Goal: Task Accomplishment & Management: Use online tool/utility

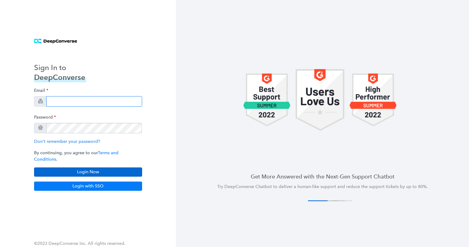
type input "[EMAIL_ADDRESS][DOMAIN_NAME]"
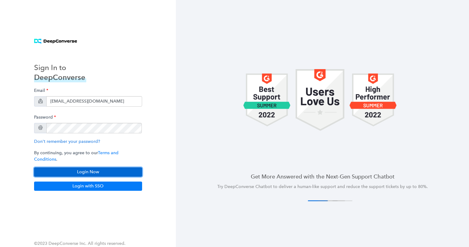
click at [79, 170] on button "Login Now" at bounding box center [88, 171] width 108 height 9
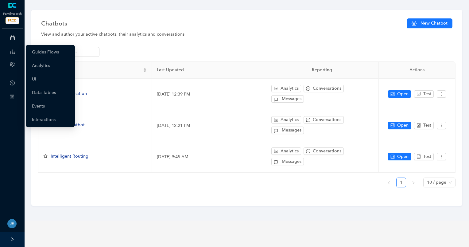
click at [13, 51] on icon at bounding box center [12, 51] width 5 height 12
click at [38, 52] on link "Guides Flows" at bounding box center [45, 52] width 27 height 12
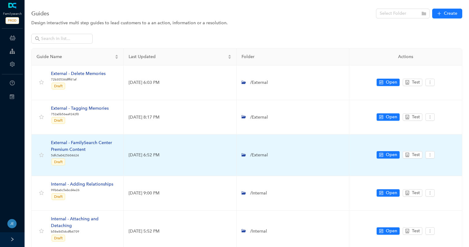
click at [84, 139] on div "External - FamilySearch Center Premium Content" at bounding box center [84, 145] width 67 height 13
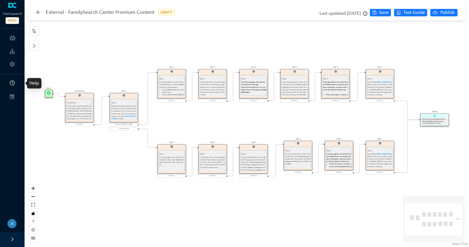
click at [11, 83] on icon "question-circle" at bounding box center [12, 82] width 5 height 5
click at [379, 12] on button "Save" at bounding box center [380, 12] width 21 height 7
click at [38, 12] on icon "arrow-left" at bounding box center [38, 12] width 5 height 5
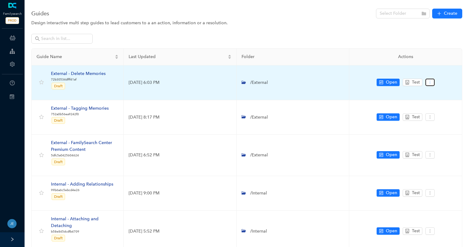
drag, startPoint x: 429, startPoint y: 84, endPoint x: 431, endPoint y: 81, distance: 3.2
click at [431, 82] on icon "more" at bounding box center [430, 82] width 4 height 4
click at [453, 94] on li "Settings" at bounding box center [440, 93] width 29 height 10
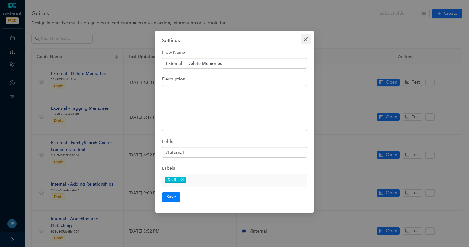
click at [305, 38] on icon "close" at bounding box center [305, 39] width 5 height 5
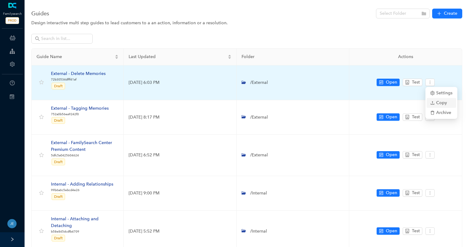
click at [449, 105] on span "Copy" at bounding box center [441, 102] width 22 height 7
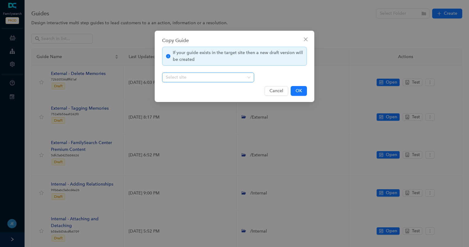
click at [251, 78] on div "Select site" at bounding box center [208, 77] width 92 height 10
click at [281, 71] on div "If your guide exists in the target site then a new draft version will be create…" at bounding box center [234, 65] width 145 height 36
drag, startPoint x: 278, startPoint y: 90, endPoint x: 18, endPoint y: 2, distance: 274.2
click at [278, 90] on span "Cancel" at bounding box center [276, 90] width 14 height 7
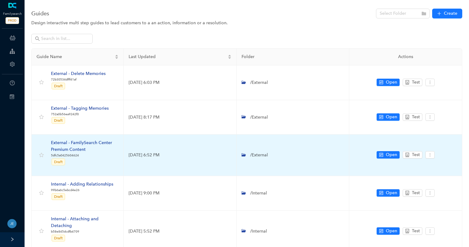
drag, startPoint x: 79, startPoint y: 137, endPoint x: 80, endPoint y: 143, distance: 5.9
click at [79, 137] on td "External - FamilySearch Center Premium Content 5dfc5a0425604624 Draft" at bounding box center [78, 154] width 92 height 41
click at [80, 143] on div "External - FamilySearch Center Premium Content" at bounding box center [84, 145] width 67 height 13
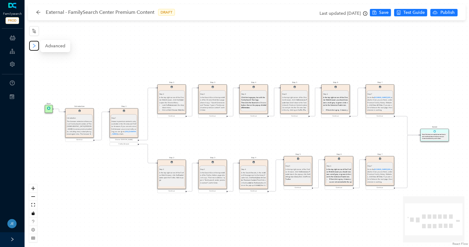
click at [34, 50] on button "button" at bounding box center [34, 46] width 10 height 10
click at [56, 42] on li "Advanced" at bounding box center [55, 46] width 28 height 10
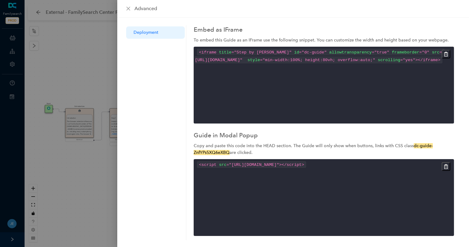
scroll to position [1, 0]
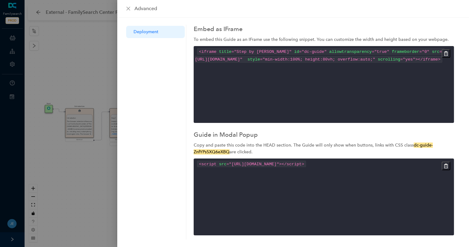
click at [200, 52] on span "<" at bounding box center [200, 51] width 2 height 5
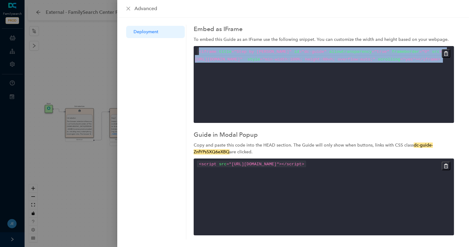
drag, startPoint x: 200, startPoint y: 52, endPoint x: 210, endPoint y: 58, distance: 11.6
copy div "< iframe title = " Step by [PERSON_NAME] " id = " dc-guide " allowtransparency …"
click at [215, 163] on span "< script" at bounding box center [207, 164] width 17 height 5
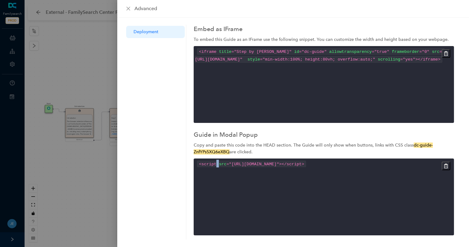
click at [215, 163] on span "< script" at bounding box center [207, 164] width 17 height 5
copy code "< script src = " [URL][DOMAIN_NAME] " > </ script >"
click at [129, 5] on div "advanced" at bounding box center [293, 8] width 337 height 7
click at [128, 8] on icon "close" at bounding box center [128, 8] width 5 height 5
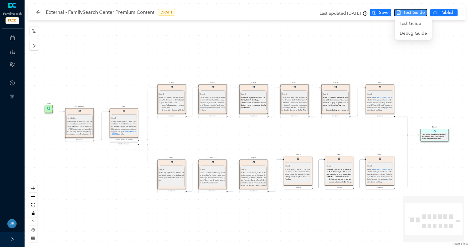
click at [419, 11] on span "Test Guide" at bounding box center [413, 12] width 21 height 7
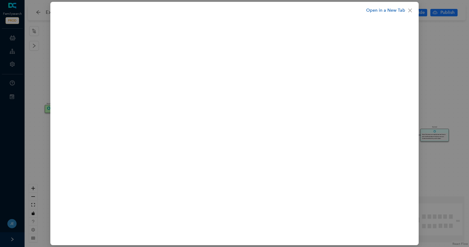
click at [388, 11] on link "Open in a New Tab" at bounding box center [385, 10] width 39 height 7
click at [410, 10] on icon "close" at bounding box center [409, 10] width 5 height 5
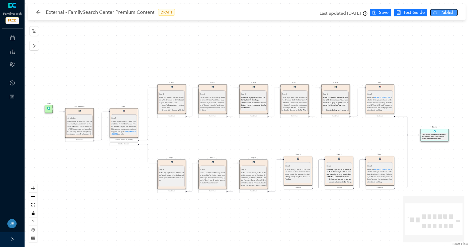
click at [442, 13] on span "Publish" at bounding box center [447, 12] width 15 height 7
click at [459, 38] on span "Yes" at bounding box center [459, 36] width 7 height 7
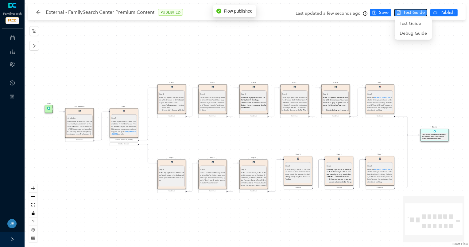
click at [416, 15] on span "Test Guide" at bounding box center [413, 12] width 21 height 7
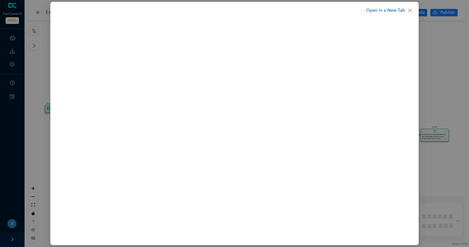
click at [378, 13] on link "Open in a New Tab" at bounding box center [385, 10] width 39 height 7
click at [411, 9] on icon "close" at bounding box center [410, 11] width 4 height 4
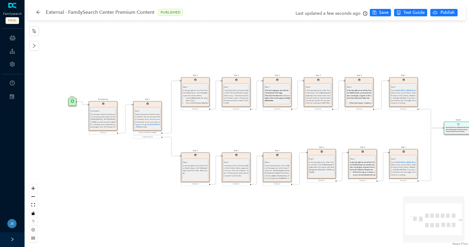
drag, startPoint x: 84, startPoint y: 91, endPoint x: 108, endPoint y: 68, distance: 33.0
click at [108, 68] on div "Step 7 Step 7 Go to the [DOMAIN_NAME][URL] website. Once you are there, under P…" at bounding box center [247, 123] width 444 height 247
click at [108, 86] on div "Step 7 Step 7 Go to the [DOMAIN_NAME][URL] website. Once you are there, under P…" at bounding box center [247, 123] width 444 height 247
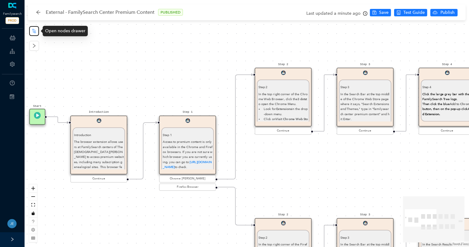
click at [34, 33] on icon "node-index" at bounding box center [34, 31] width 4 height 4
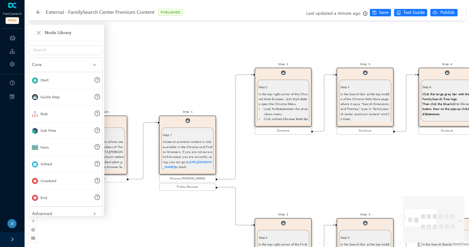
click at [162, 65] on div "Step 7 Step 7 Go to the [DOMAIN_NAME][URL] website. Once you are there, under P…" at bounding box center [247, 123] width 444 height 247
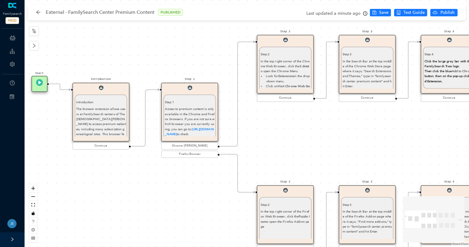
drag, startPoint x: 267, startPoint y: 175, endPoint x: 270, endPoint y: 142, distance: 32.9
click at [270, 142] on div "Step 7 Step 7 Go to the [DOMAIN_NAME][URL] website. Once you are there, under P…" at bounding box center [247, 123] width 444 height 247
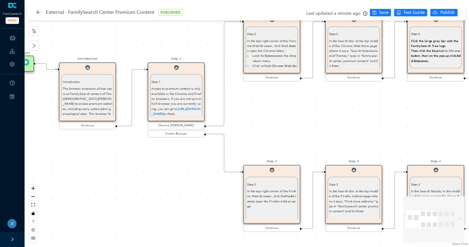
drag, startPoint x: 204, startPoint y: 210, endPoint x: 191, endPoint y: 190, distance: 24.3
click at [191, 190] on div "Step 7 Step 7 Go to the [DOMAIN_NAME][URL] website. Once you are there, under P…" at bounding box center [247, 123] width 444 height 247
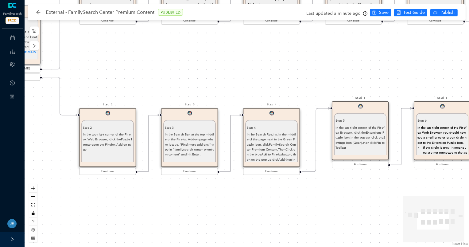
drag, startPoint x: 348, startPoint y: 136, endPoint x: 178, endPoint y: 85, distance: 177.6
click at [178, 85] on div "Step 7 Step 7 Go to the [DOMAIN_NAME][URL] website. Once you are there, under P…" at bounding box center [247, 123] width 444 height 247
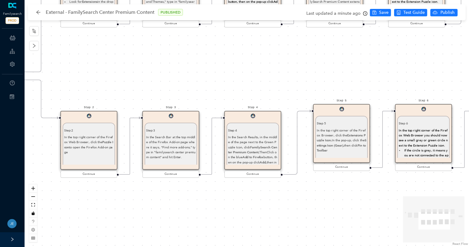
drag, startPoint x: 446, startPoint y: 187, endPoint x: 436, endPoint y: 187, distance: 10.1
click at [436, 187] on div "Step 7 Step 7 Go to the [DOMAIN_NAME][URL] website. Once you are there, under P…" at bounding box center [247, 123] width 444 height 247
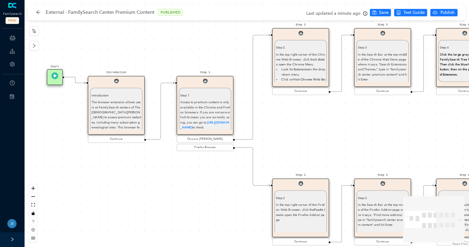
drag, startPoint x: 88, startPoint y: 55, endPoint x: 300, endPoint y: 123, distance: 222.2
click at [300, 123] on div "Step 7 Step 7 Go to the [DOMAIN_NAME][URL] website. Once you are there, under P…" at bounding box center [247, 123] width 444 height 247
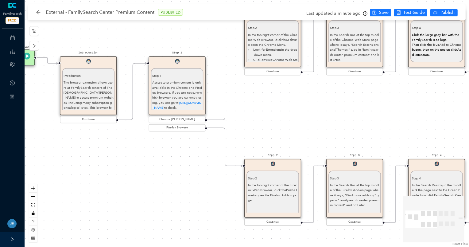
drag, startPoint x: 198, startPoint y: 191, endPoint x: 175, endPoint y: 172, distance: 29.7
click at [175, 172] on div "Step 7 Step 7 Go to the [DOMAIN_NAME][URL] website. Once you are there, under P…" at bounding box center [247, 123] width 444 height 247
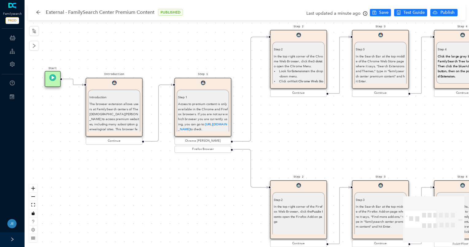
drag, startPoint x: 169, startPoint y: 175, endPoint x: 171, endPoint y: 190, distance: 14.5
click at [171, 190] on div "Step 7 Step 7 Go to the [DOMAIN_NAME][URL] website. Once you are there, under P…" at bounding box center [247, 123] width 444 height 247
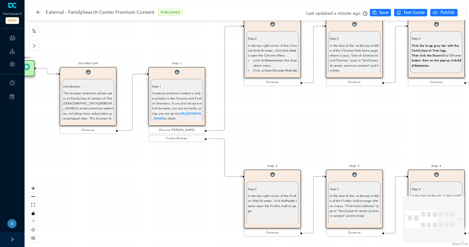
drag, startPoint x: 206, startPoint y: 195, endPoint x: 190, endPoint y: 189, distance: 18.0
click at [190, 189] on div "Step 7 Step 7 Go to the [DOMAIN_NAME][URL] website. Once you are there, under P…" at bounding box center [247, 123] width 444 height 247
